Goal: Task Accomplishment & Management: Complete application form

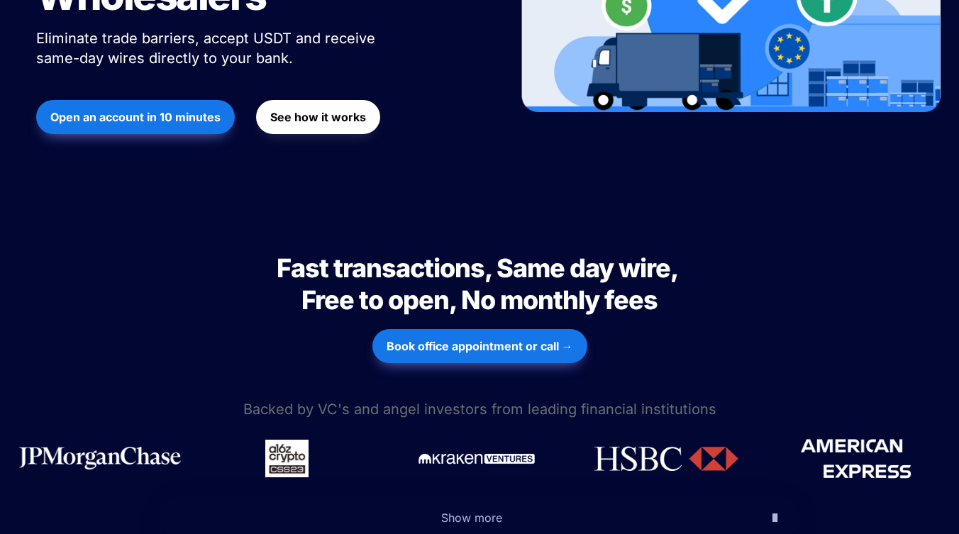
scroll to position [405, 0]
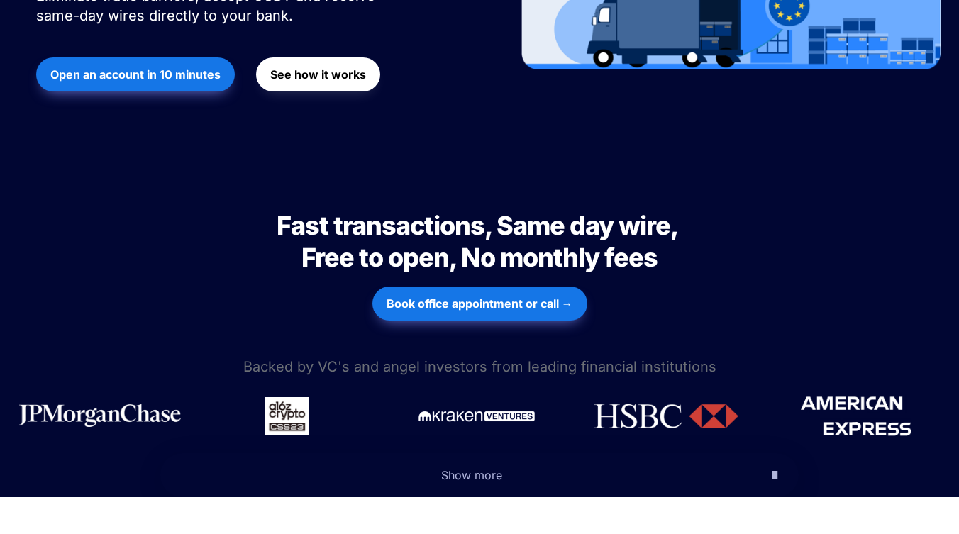
click at [324, 57] on button "See how it works" at bounding box center [318, 74] width 124 height 34
click at [916, 299] on div "Fast transactions, Same day wire, Free to open, No monthly fees Fast transactio…" at bounding box center [479, 260] width 959 height 187
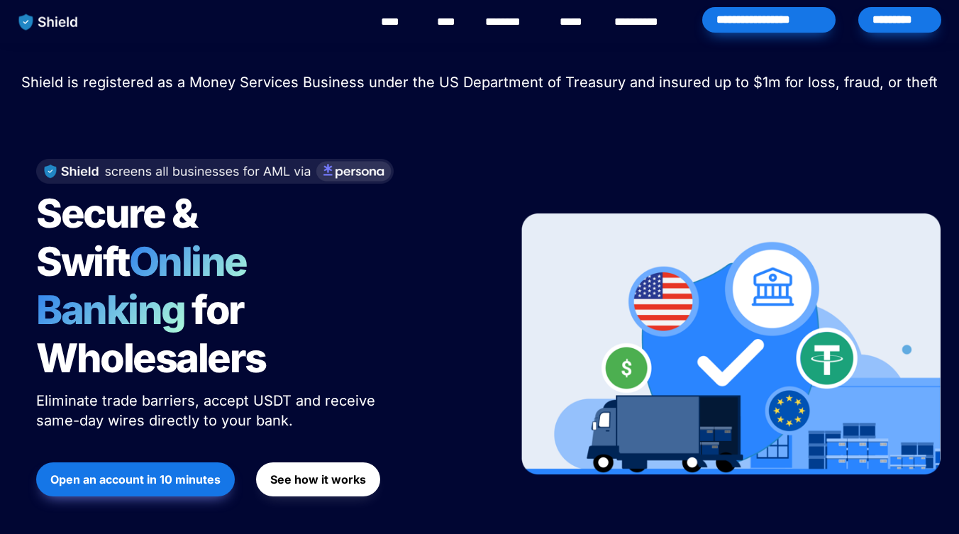
click at [890, 15] on div "*********" at bounding box center [899, 20] width 83 height 26
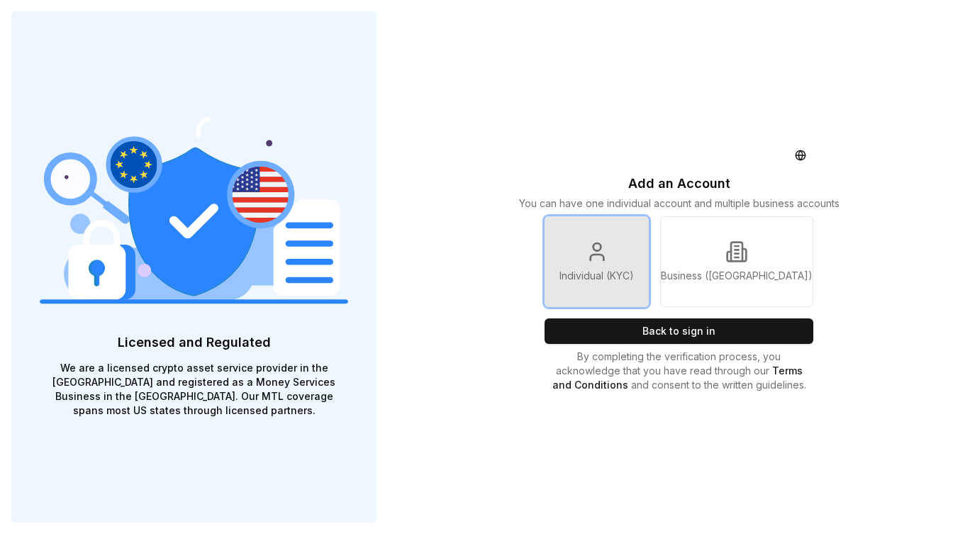
click at [648, 257] on link "Individual (KYC)" at bounding box center [597, 261] width 104 height 91
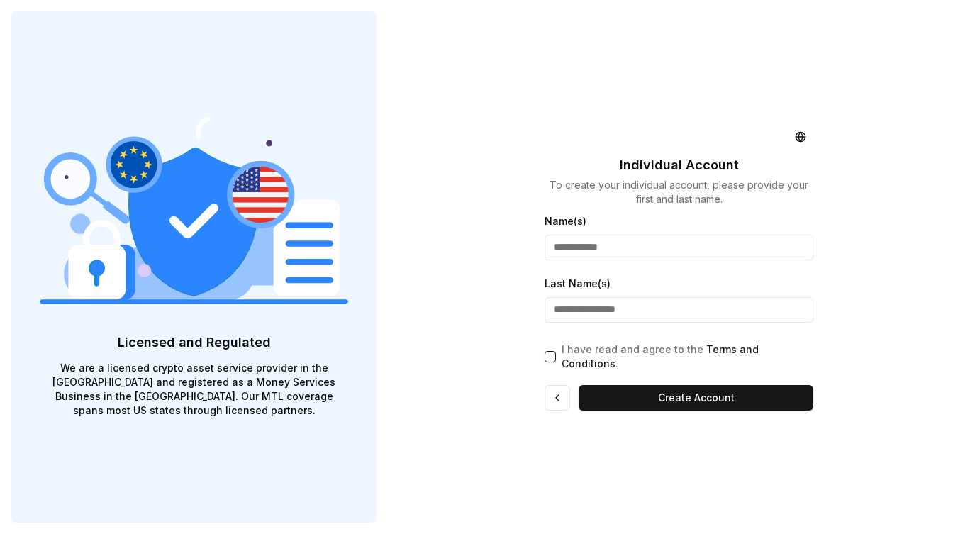
click at [609, 260] on input "Name(s)" at bounding box center [679, 248] width 268 height 26
type input "*****"
type input "*********"
type button "on"
click at [541, 360] on div "Individual Account To create your individual account, please provide your first…" at bounding box center [678, 267] width 291 height 534
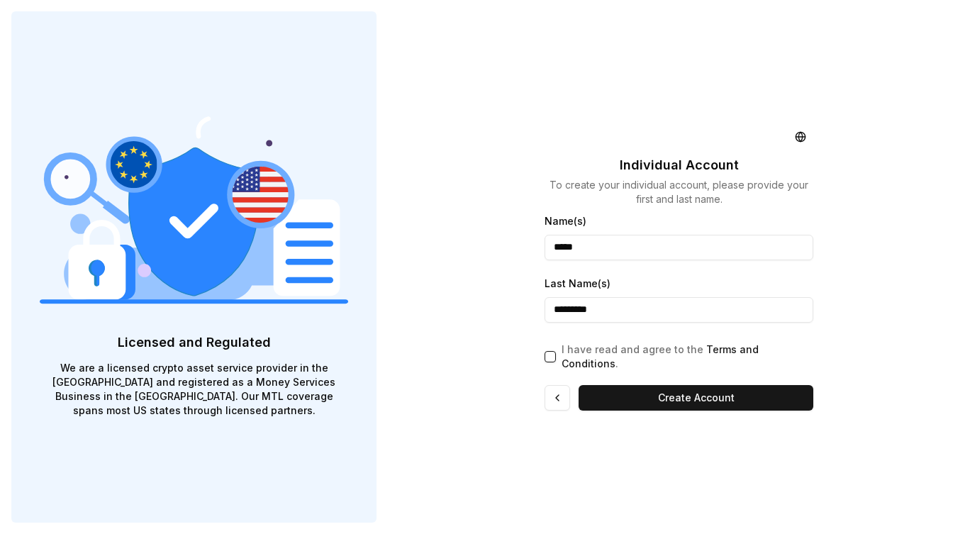
click at [548, 355] on button "on" at bounding box center [550, 356] width 11 height 11
click at [563, 391] on button at bounding box center [558, 398] width 26 height 26
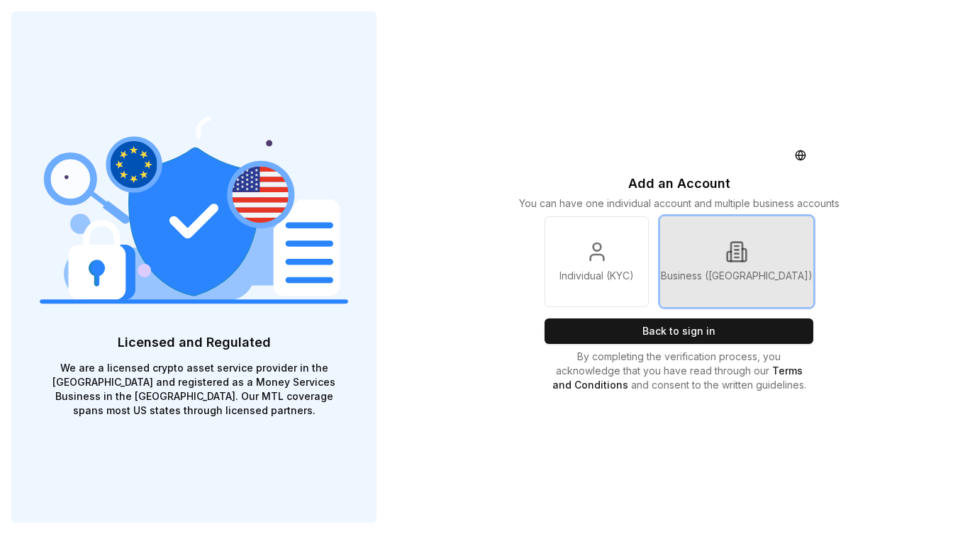
click at [755, 239] on link "Business ([GEOGRAPHIC_DATA])" at bounding box center [736, 261] width 153 height 91
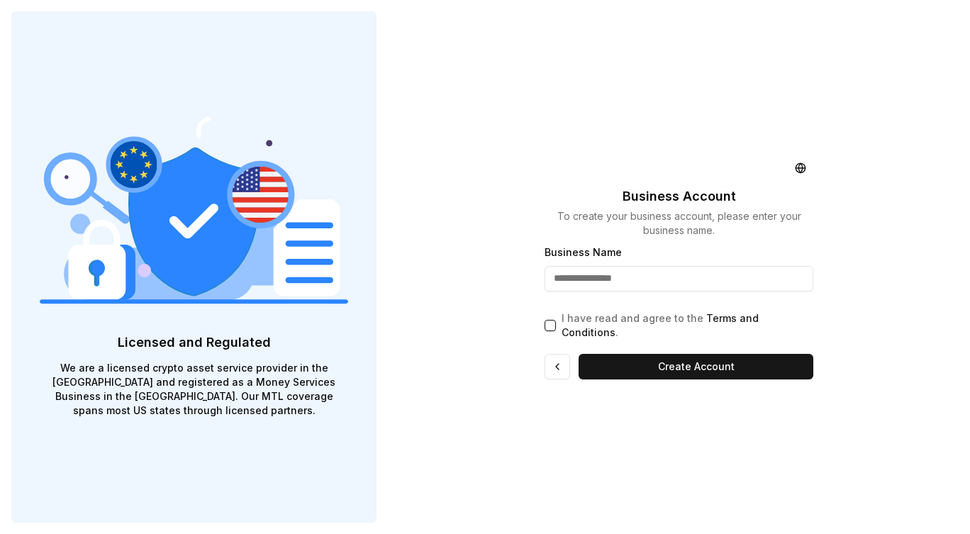
click at [684, 335] on form "Business Name I have read and agree to the Terms and Conditions . Create Account" at bounding box center [679, 311] width 268 height 136
click at [621, 290] on input "Business Name" at bounding box center [679, 279] width 268 height 26
type input "**********"
type button "on"
click at [545, 320] on button "on" at bounding box center [550, 325] width 11 height 11
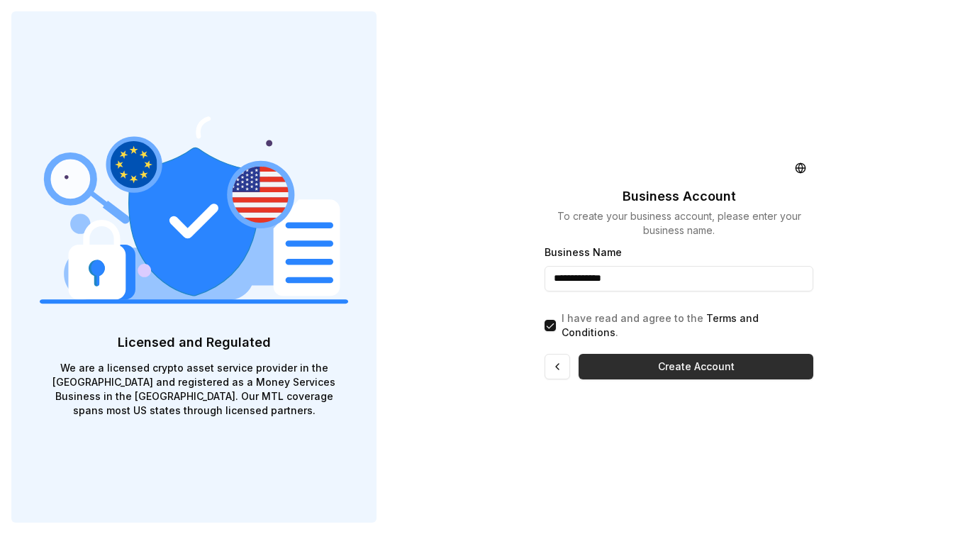
click at [677, 354] on button "Create Account" at bounding box center [696, 367] width 234 height 26
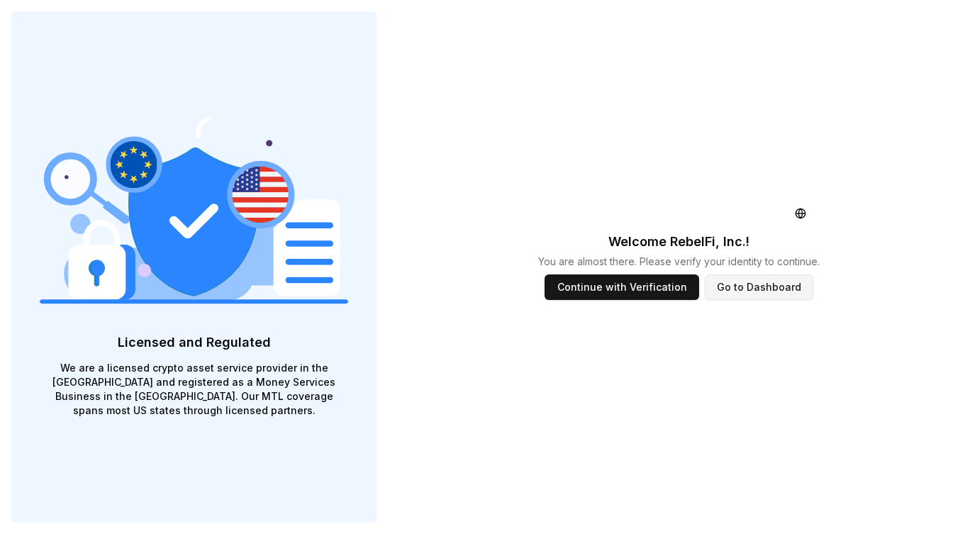
click at [754, 294] on button "Go to Dashboard" at bounding box center [759, 287] width 109 height 26
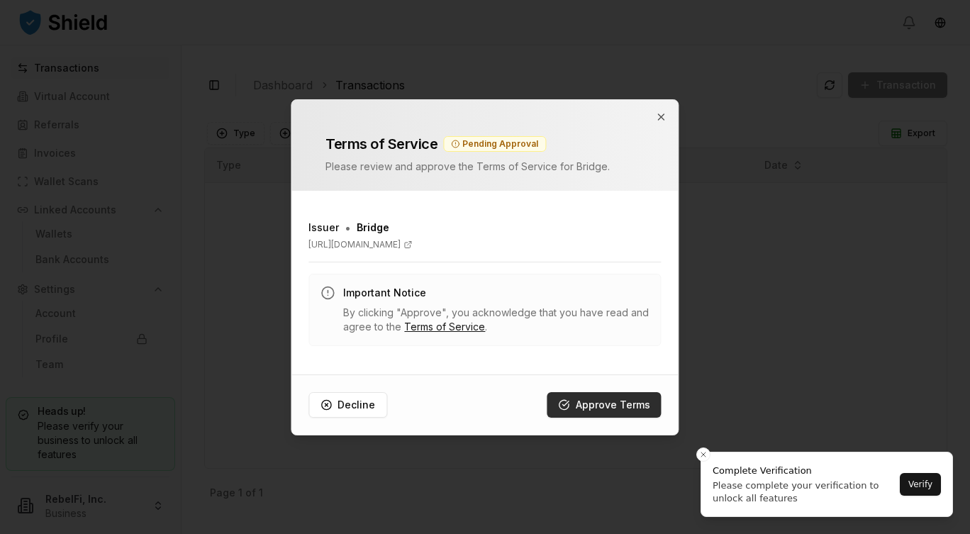
click at [606, 407] on button "Approve Terms" at bounding box center [604, 405] width 114 height 26
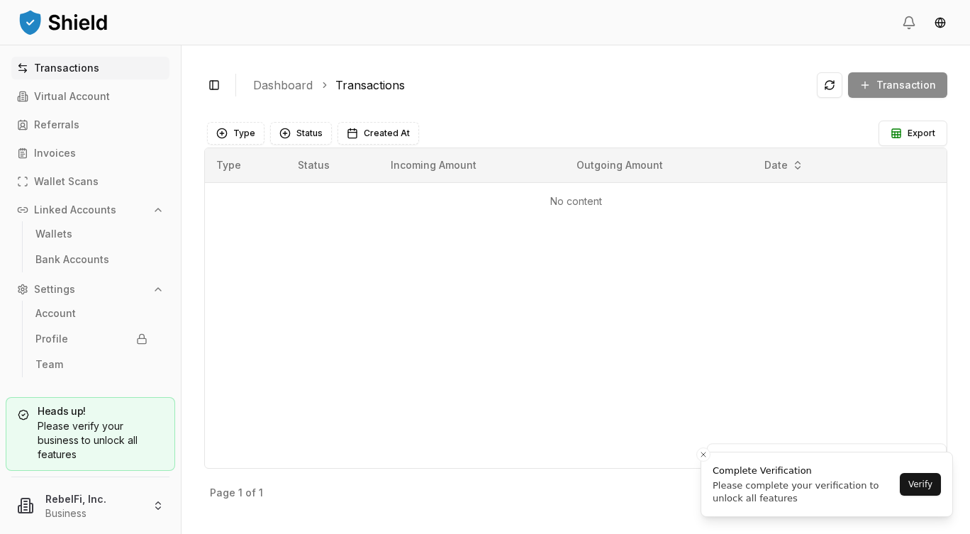
click at [580, 99] on div "Toggle Sidebar Dashboard Transactions Transaction" at bounding box center [575, 85] width 743 height 34
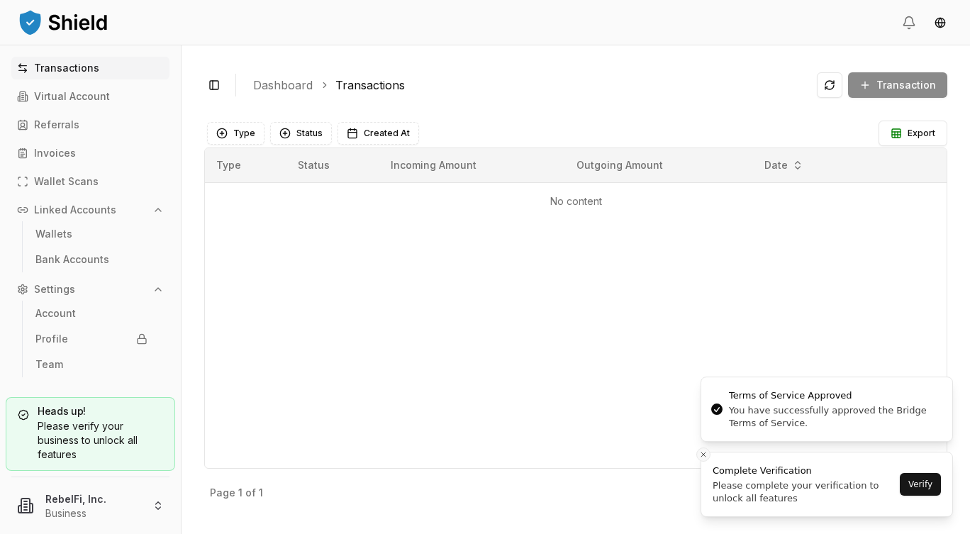
click at [701, 457] on icon "Close toast" at bounding box center [703, 454] width 9 height 9
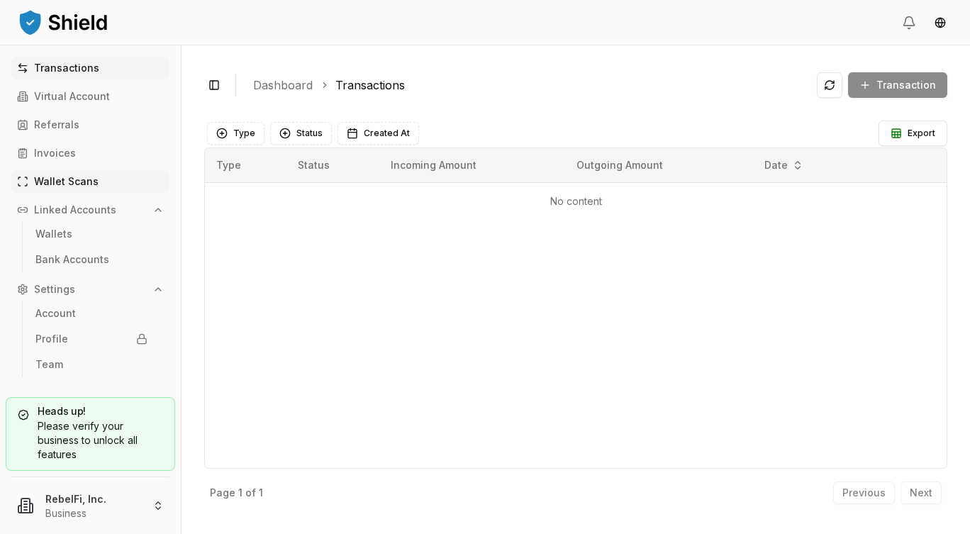
click at [62, 178] on p "Wallet Scans" at bounding box center [66, 182] width 65 height 10
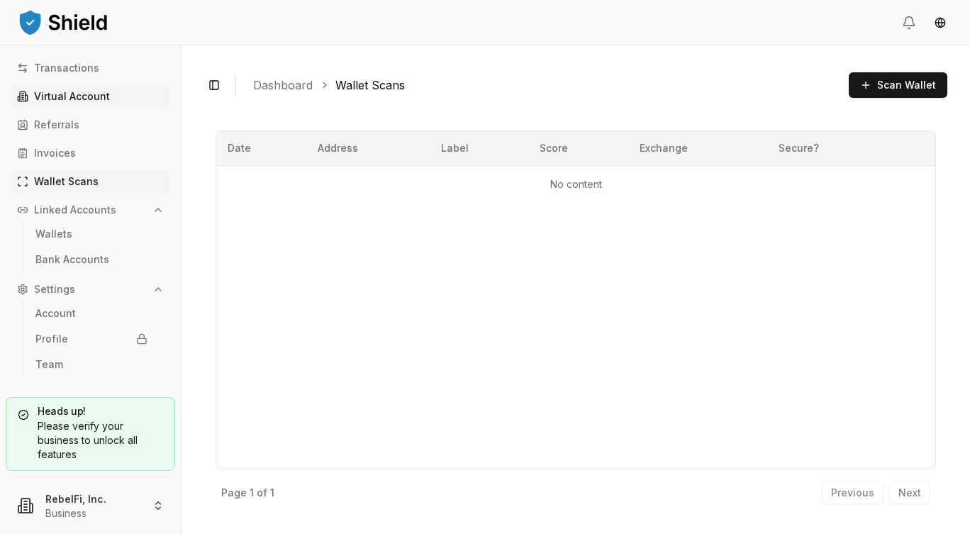
click at [75, 91] on p "Virtual Account" at bounding box center [72, 96] width 76 height 10
click at [59, 122] on p "Referrals" at bounding box center [56, 125] width 45 height 10
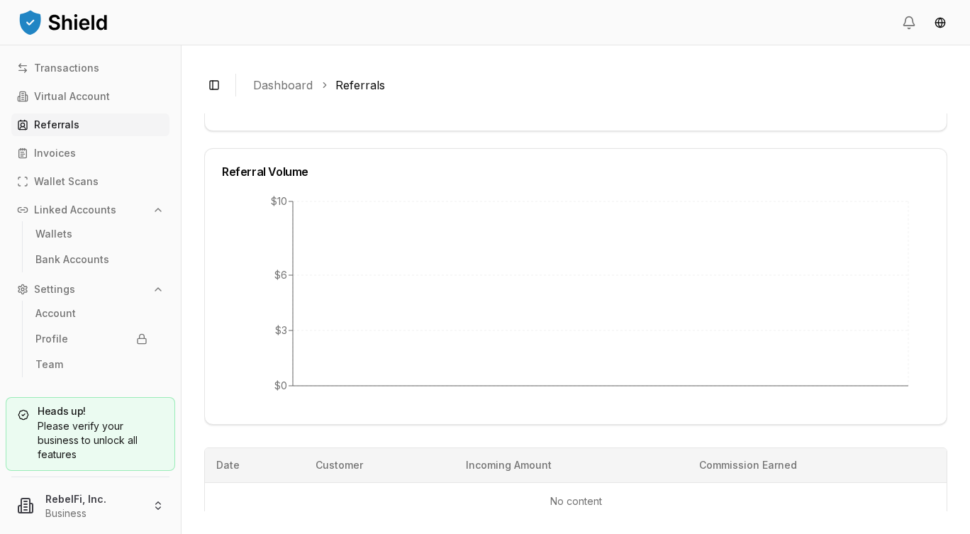
scroll to position [229, 0]
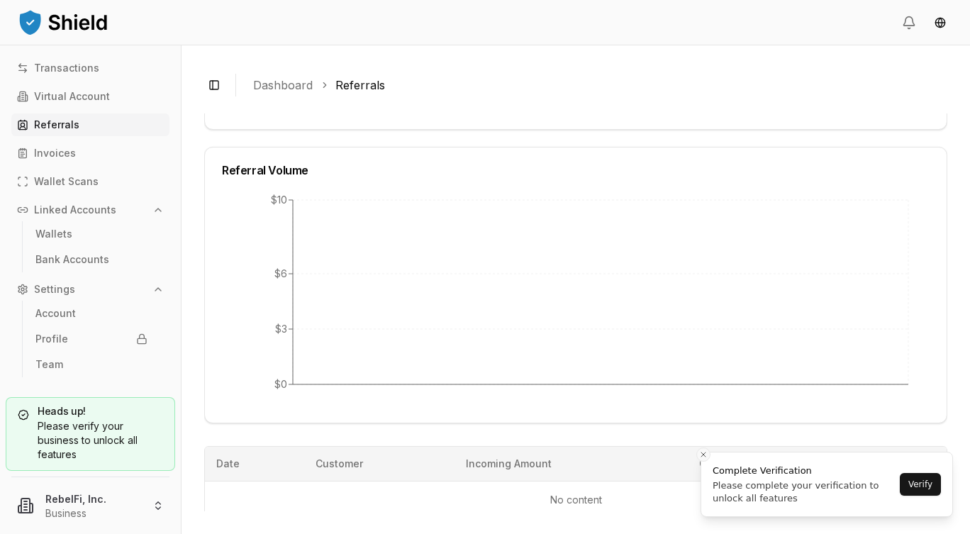
click at [706, 453] on icon "Close toast" at bounding box center [703, 454] width 9 height 9
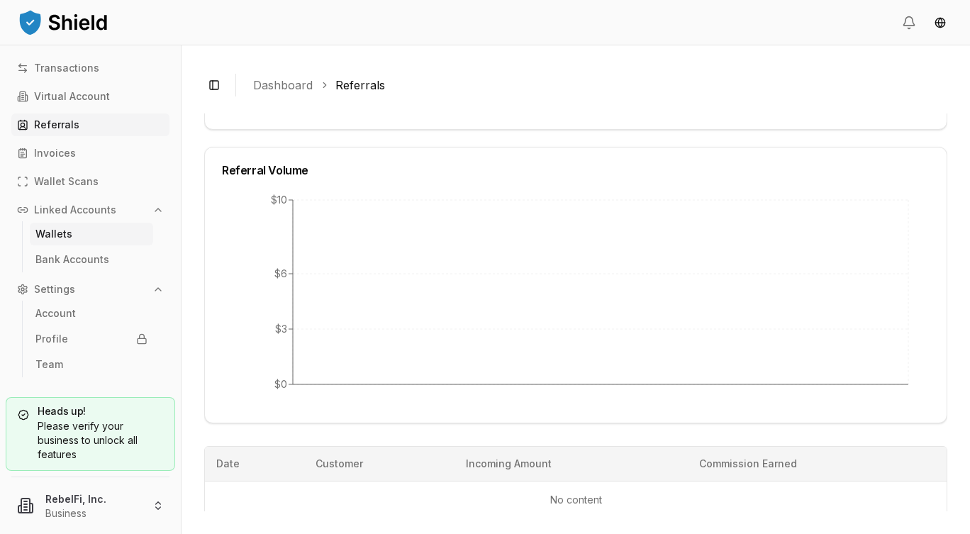
click at [79, 243] on link "Wallets" at bounding box center [91, 234] width 123 height 23
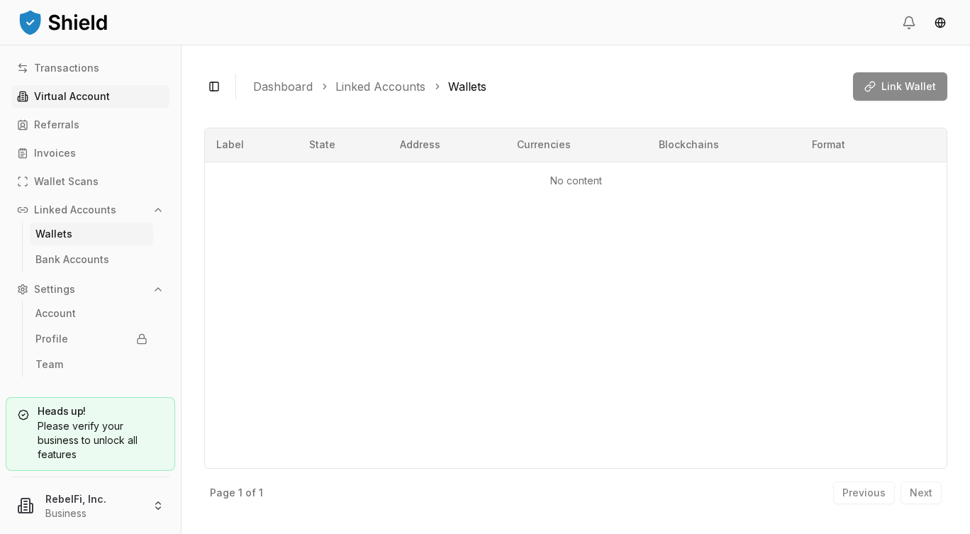
click at [83, 106] on link "Virtual Account" at bounding box center [90, 96] width 158 height 23
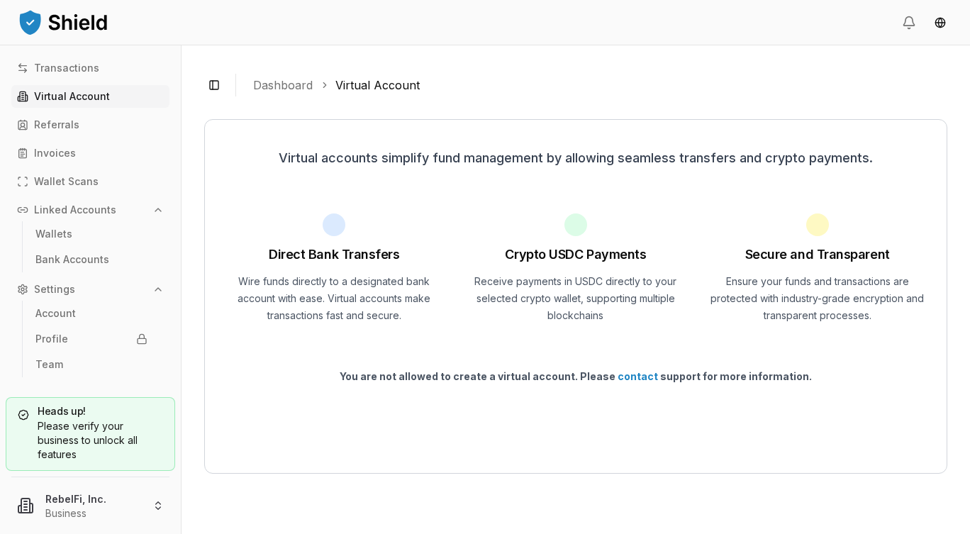
click at [671, 106] on div "Toggle Sidebar Dashboard Virtual Account Virtual accounts simplify fund managem…" at bounding box center [576, 289] width 789 height 489
